Goal: Information Seeking & Learning: Learn about a topic

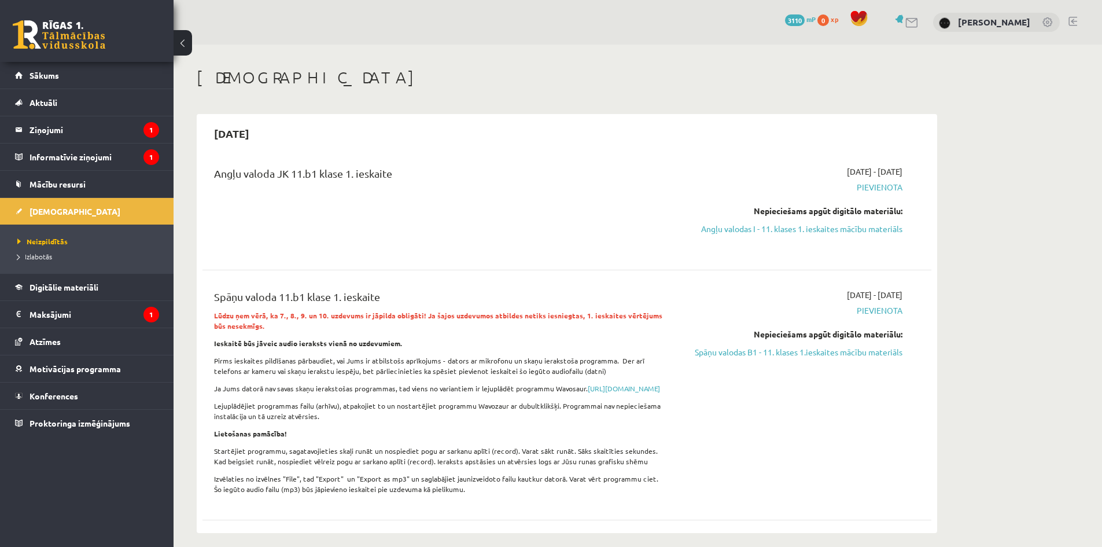
scroll to position [116, 0]
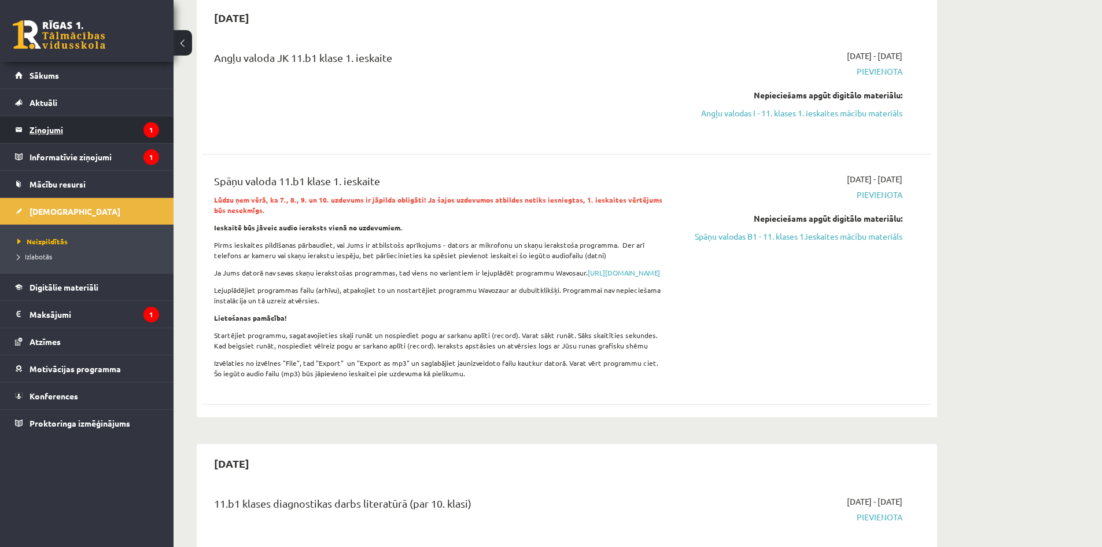
click at [109, 128] on legend "Ziņojumi 1" at bounding box center [95, 129] width 130 height 27
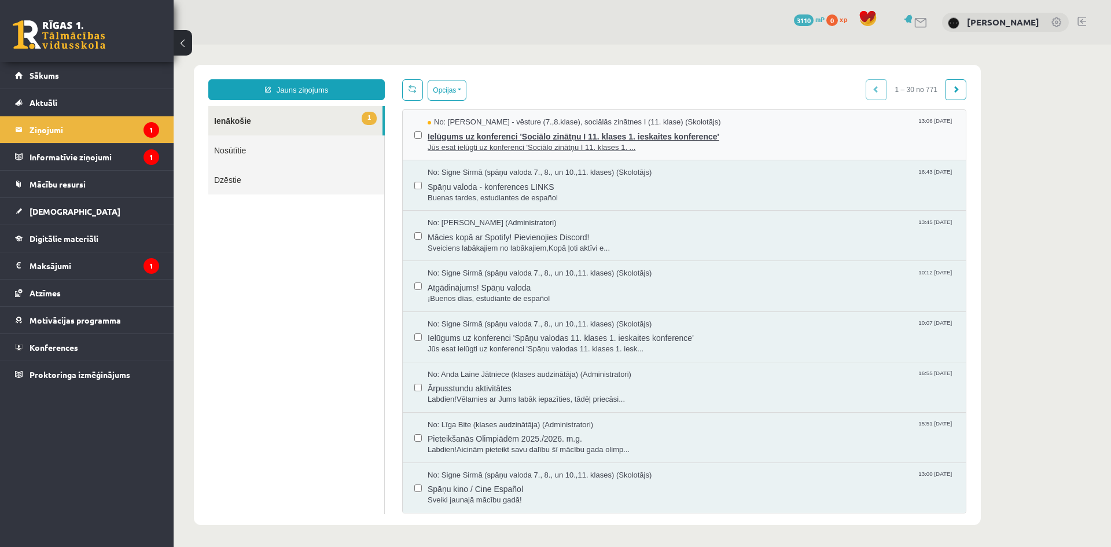
click at [499, 147] on span "Jūs esat ielūgti uz konferenci 'Sociālo zinātņu I 11. klases 1. ..." at bounding box center [690, 147] width 526 height 11
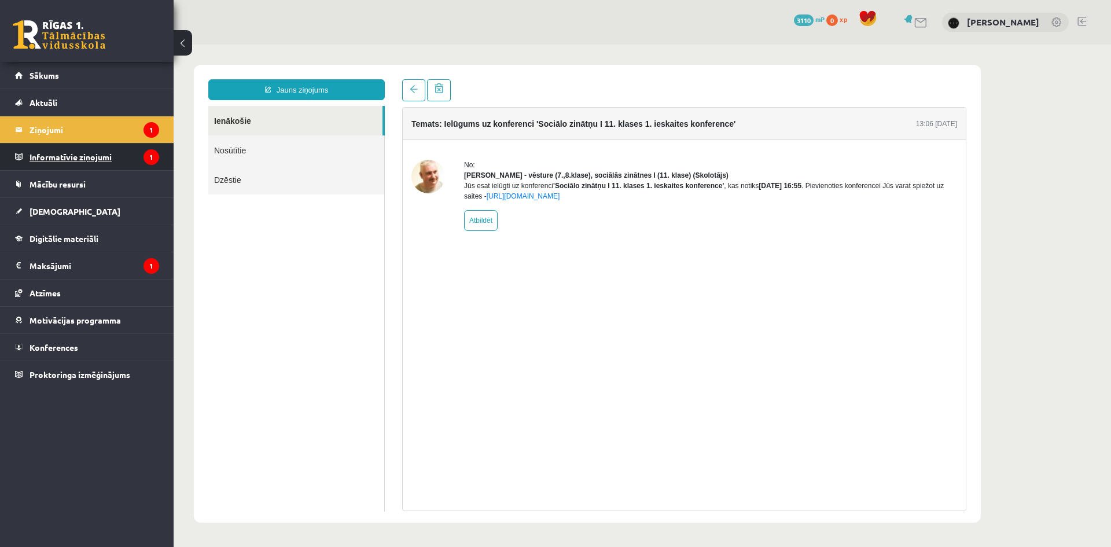
click at [119, 156] on legend "Informatīvie ziņojumi 1" at bounding box center [95, 156] width 130 height 27
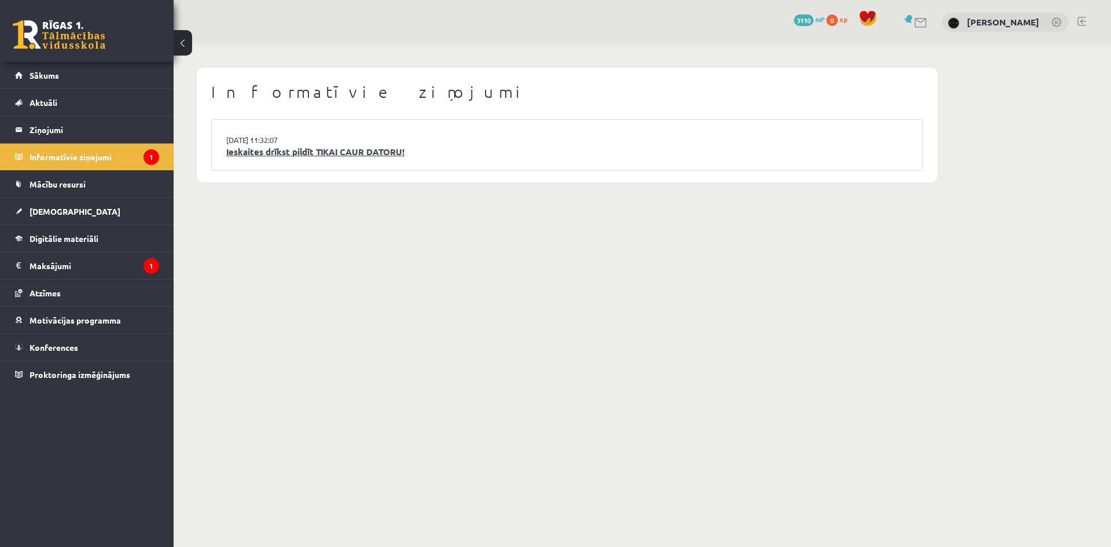
click at [366, 153] on link "Ieskaites drīkst pildīt TIKAI CAUR DATORU!" at bounding box center [566, 151] width 681 height 13
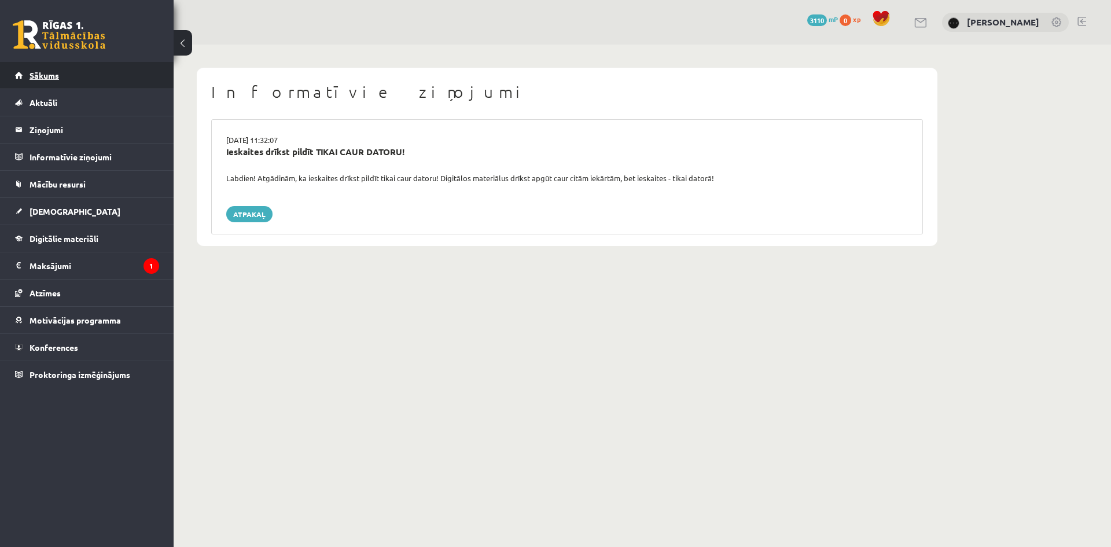
click at [127, 77] on link "Sākums" at bounding box center [87, 75] width 144 height 27
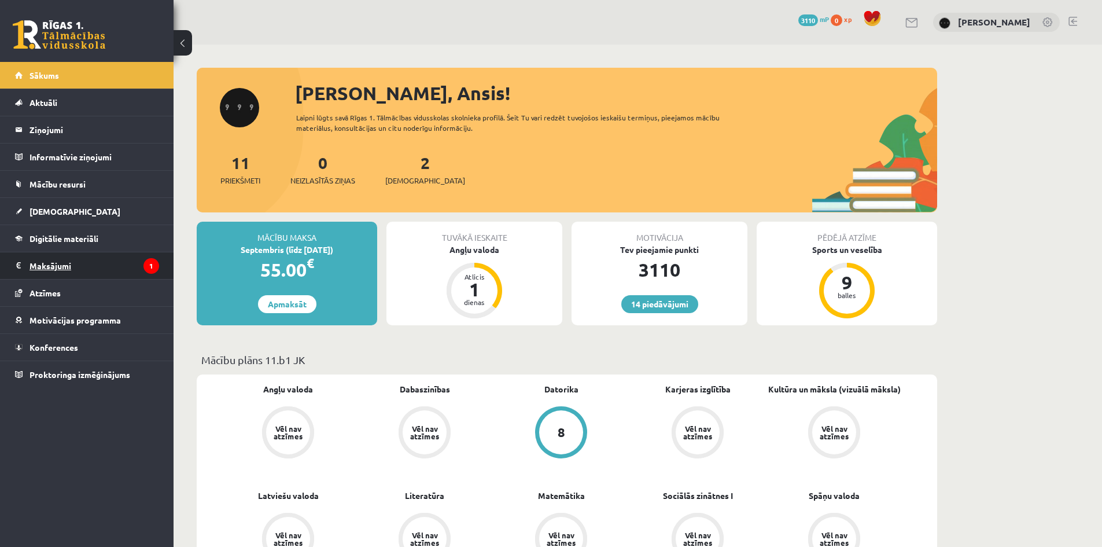
click at [99, 272] on legend "Maksājumi 1" at bounding box center [95, 265] width 130 height 27
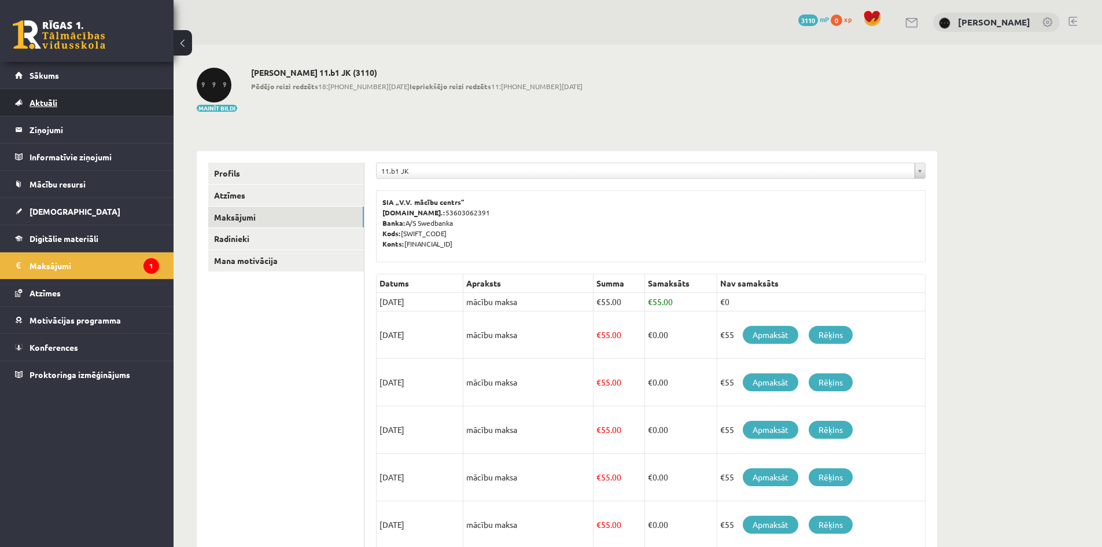
click at [127, 95] on link "Aktuāli" at bounding box center [87, 102] width 144 height 27
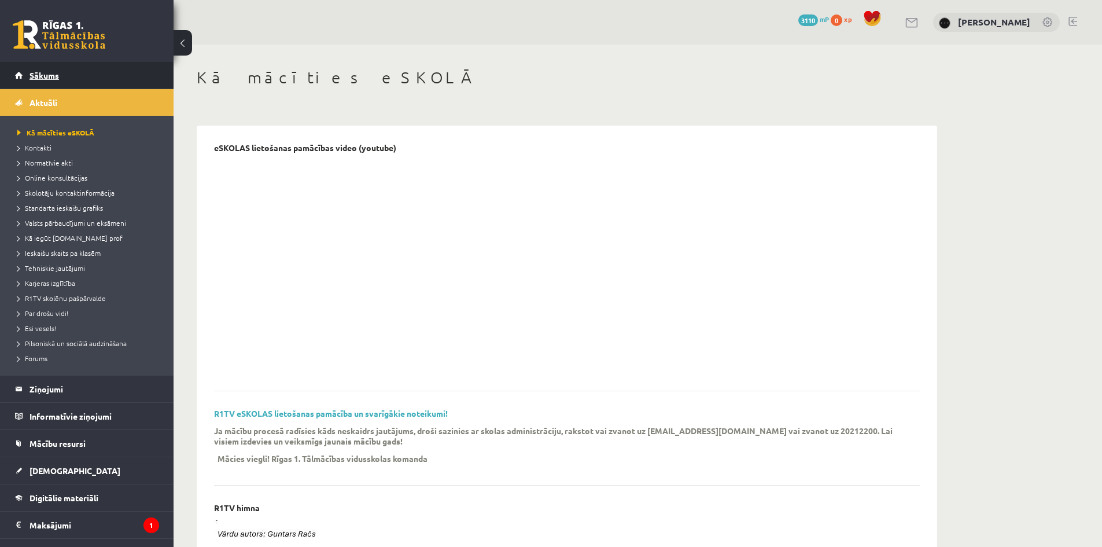
click at [121, 73] on link "Sākums" at bounding box center [87, 75] width 144 height 27
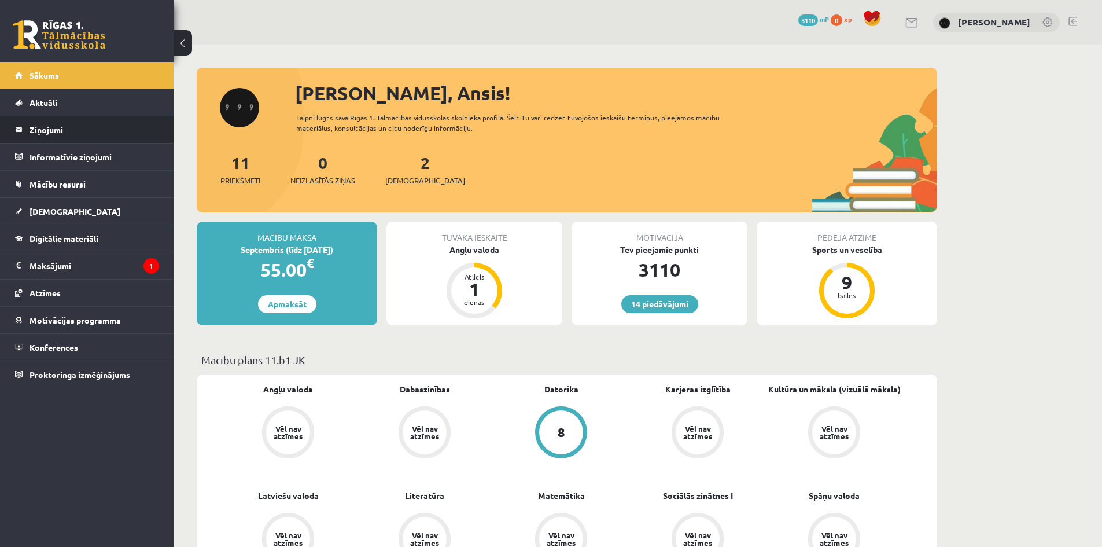
click at [76, 125] on legend "Ziņojumi 0" at bounding box center [95, 129] width 130 height 27
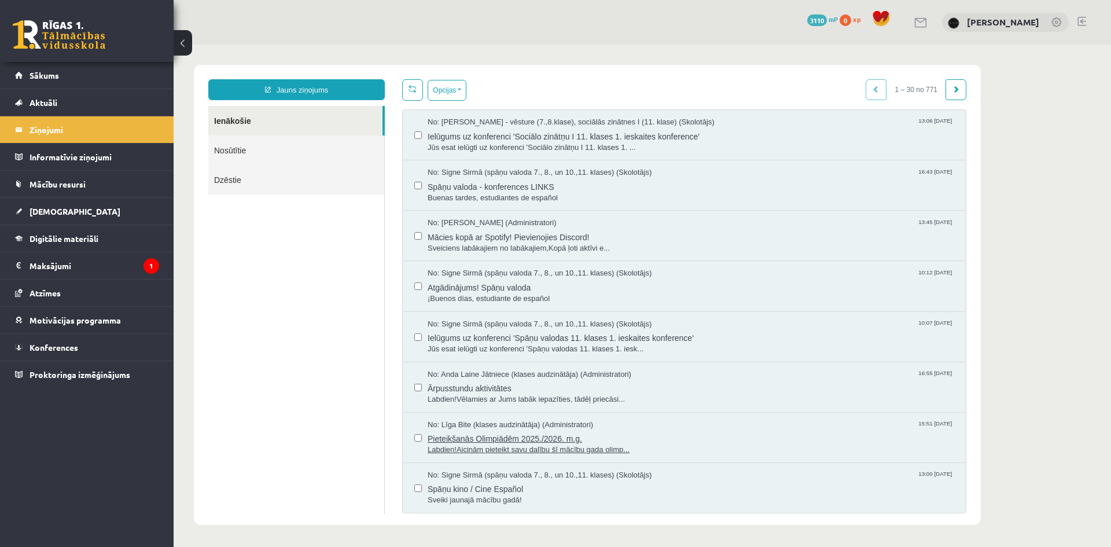
click at [559, 447] on span "Labdien!Aicinām pieteikt savu dalību šī mācību gada olimp..." at bounding box center [690, 449] width 526 height 11
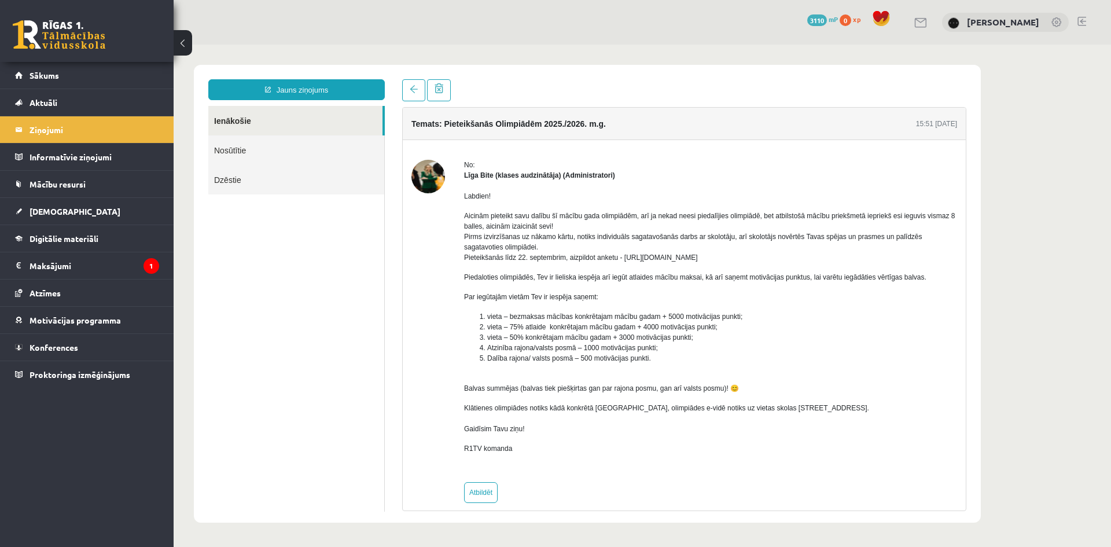
scroll to position [12, 0]
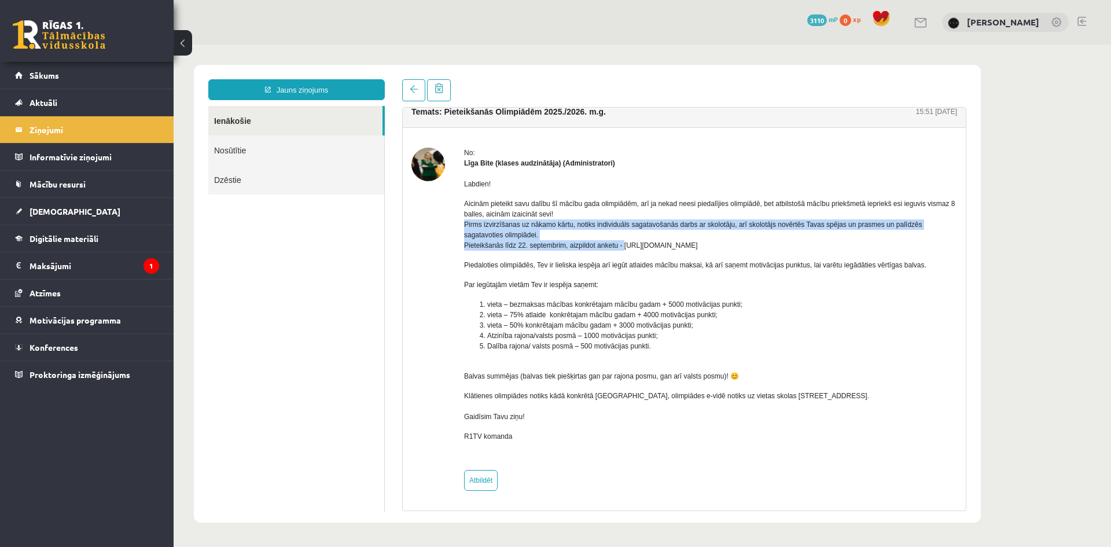
drag, startPoint x: 623, startPoint y: 245, endPoint x: 802, endPoint y: 234, distance: 179.1
click at [802, 234] on p "Aicinām pieteikt savu dalību šī mācību gada olimpiādēm, arī ja nekad neesi pied…" at bounding box center [710, 224] width 493 height 52
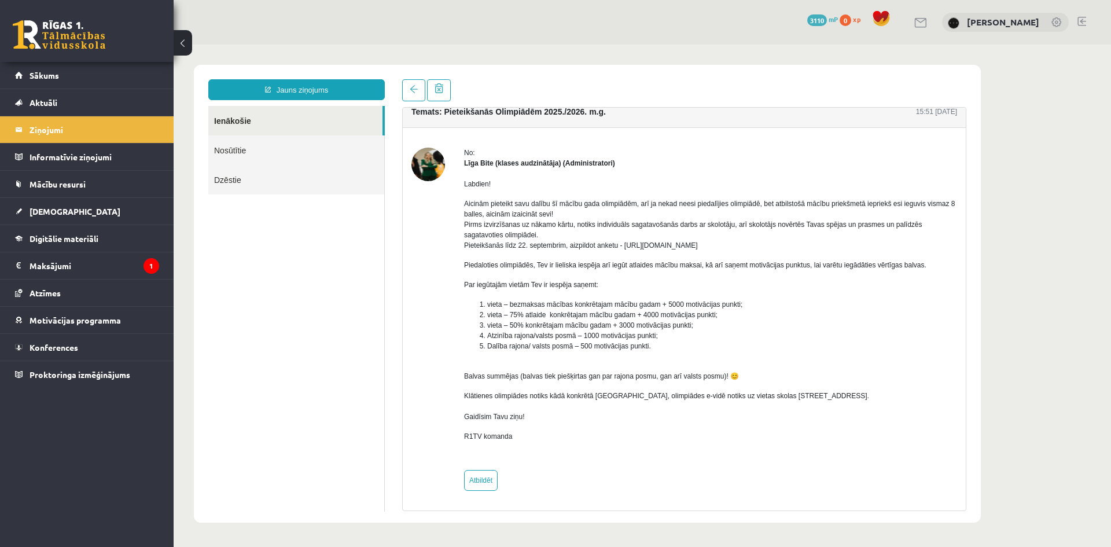
click at [789, 245] on p "Aicinām pieteikt savu dalību šī mācību gada olimpiādēm, arī ja nekad neesi pied…" at bounding box center [710, 224] width 493 height 52
drag, startPoint x: 747, startPoint y: 247, endPoint x: 708, endPoint y: 245, distance: 39.4
click at [708, 245] on p "Aicinām pieteikt savu dalību šī mācību gada olimpiādēm, arī ja nekad neesi pied…" at bounding box center [710, 224] width 493 height 52
click at [696, 246] on p "Aicinām pieteikt savu dalību šī mācību gada olimpiādēm, arī ja nekad neesi pied…" at bounding box center [710, 224] width 493 height 52
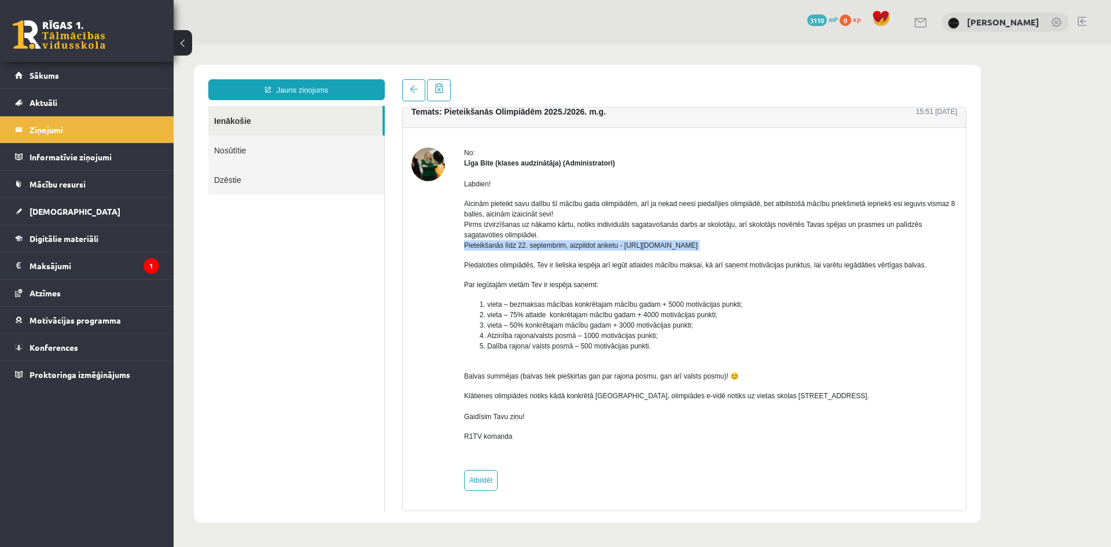
click at [696, 246] on p "Aicinām pieteikt savu dalību šī mācību gada olimpiādēm, arī ja nekad neesi pied…" at bounding box center [710, 224] width 493 height 52
click at [642, 250] on div "Labdien! Aicinām pieteikt savu dalību šī mācību gada olimpiādēm, arī ja nekad n…" at bounding box center [710, 314] width 493 height 293
click at [631, 249] on p "Aicinām pieteikt savu dalību šī mācību gada olimpiādēm, arī ja nekad neesi pied…" at bounding box center [710, 224] width 493 height 52
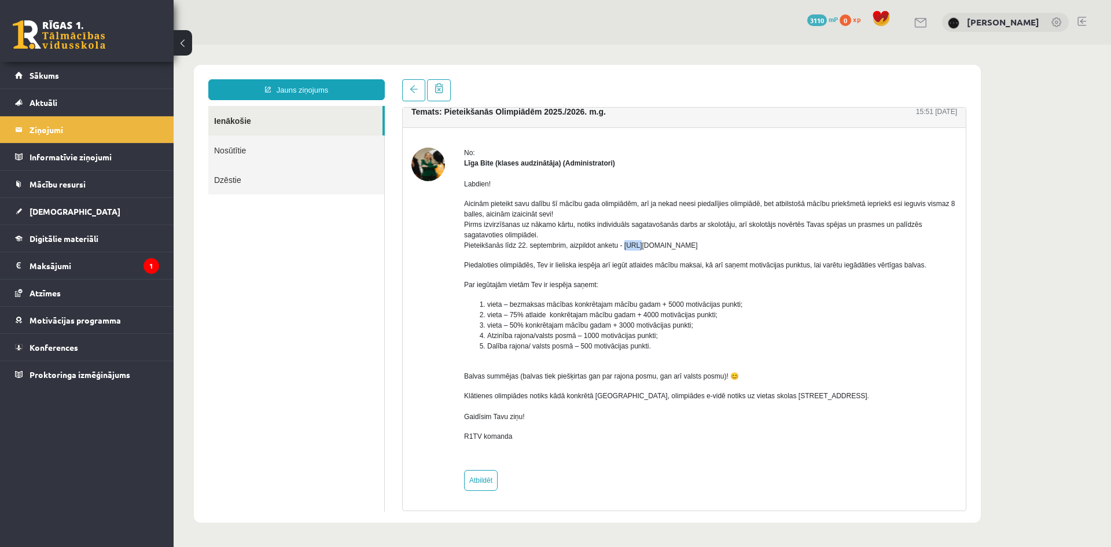
click at [626, 248] on p "Aicinām pieteikt savu dalību šī mācību gada olimpiādēm, arī ja nekad neesi pied…" at bounding box center [710, 224] width 493 height 52
drag, startPoint x: 622, startPoint y: 246, endPoint x: 764, endPoint y: 248, distance: 142.3
click at [764, 248] on p "Aicinām pieteikt savu dalību šī mācību gada olimpiādēm, arī ja nekad neesi pied…" at bounding box center [710, 224] width 493 height 52
copy p "https://forms.gle/uvbsV5jHMTRw2rFV9"
